Goal: Navigation & Orientation: Understand site structure

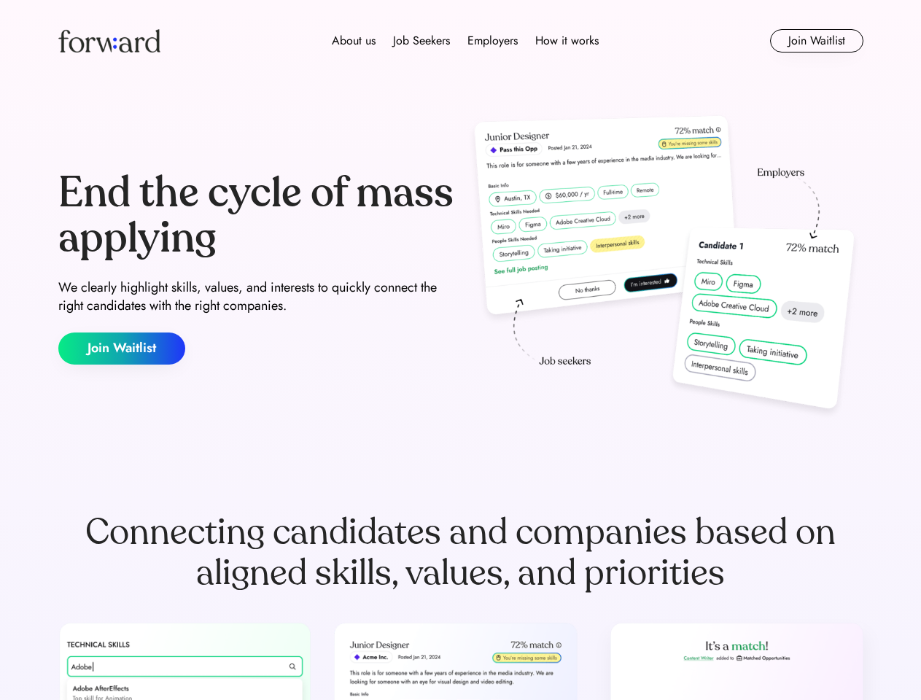
click at [460, 350] on div "End the cycle of mass applying We clearly highlight skills, values, and interes…" at bounding box center [460, 268] width 805 height 314
click at [461, 41] on div "About us Job Seekers Employers How it works" at bounding box center [465, 41] width 575 height 18
click at [109, 41] on img at bounding box center [109, 40] width 102 height 23
click at [465, 41] on div "About us Job Seekers Employers How it works" at bounding box center [465, 41] width 575 height 18
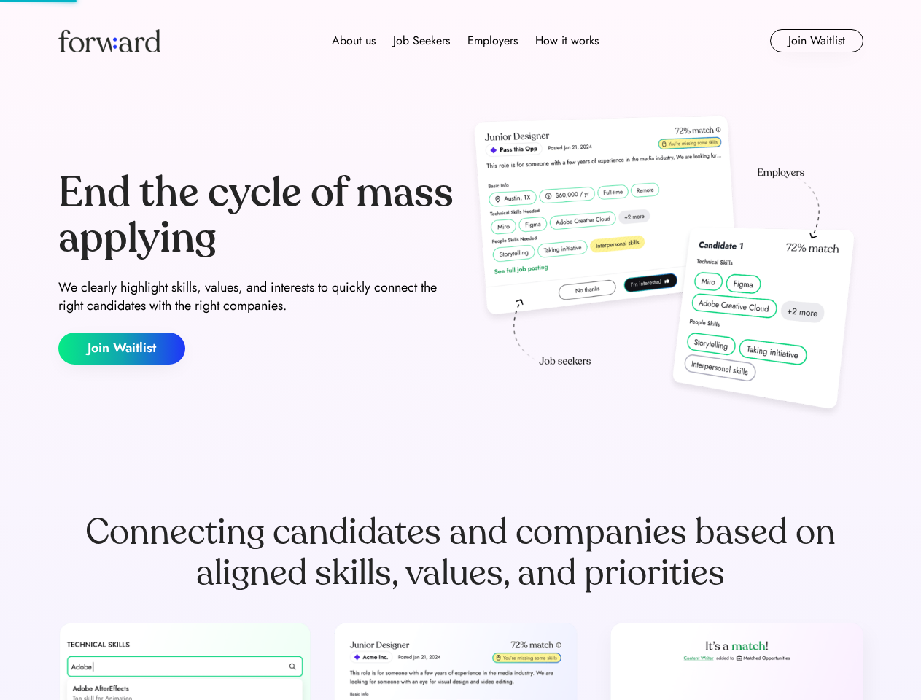
click at [354, 41] on div "About us" at bounding box center [354, 41] width 44 height 18
click at [422, 41] on div "Job Seekers" at bounding box center [421, 41] width 57 height 18
click at [492, 41] on div "Employers" at bounding box center [492, 41] width 50 height 18
click at [566, 41] on div "How it works" at bounding box center [566, 41] width 63 height 18
click at [816, 41] on button "Join Waitlist" at bounding box center [816, 40] width 93 height 23
